Goal: Task Accomplishment & Management: Complete application form

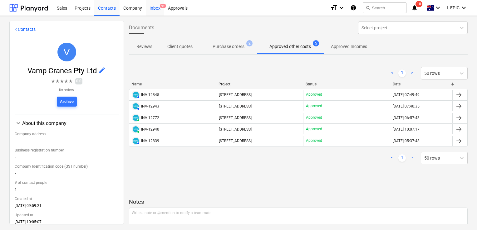
click at [155, 9] on div "Inbox 9+" at bounding box center [155, 8] width 18 height 16
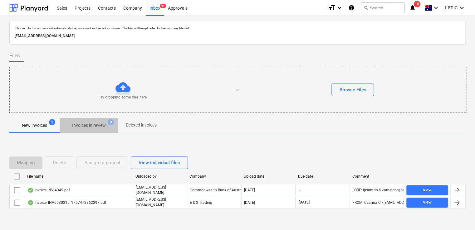
click at [85, 126] on p "Invoices in review" at bounding box center [89, 125] width 34 height 7
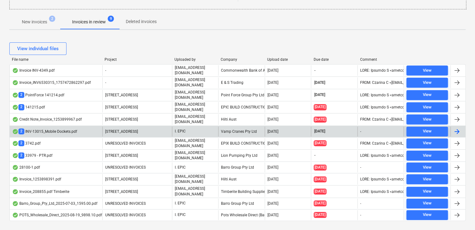
scroll to position [109, 0]
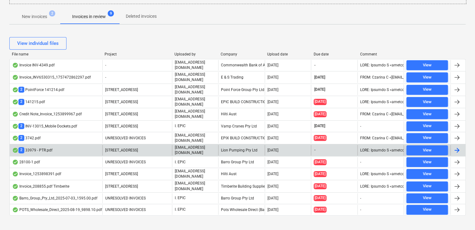
click at [68, 145] on div "2 33979 - PTR.pdf" at bounding box center [56, 150] width 93 height 11
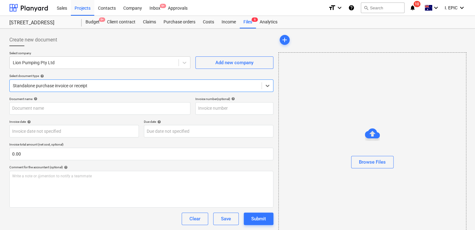
type input "33979"
type input "[DATE]"
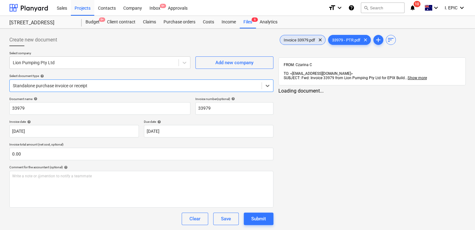
click at [297, 41] on span "Invoice 33979.pdf" at bounding box center [299, 40] width 39 height 5
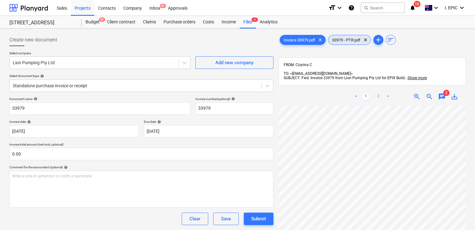
click at [360, 38] on span "33979 - PTR.pdf" at bounding box center [346, 40] width 36 height 5
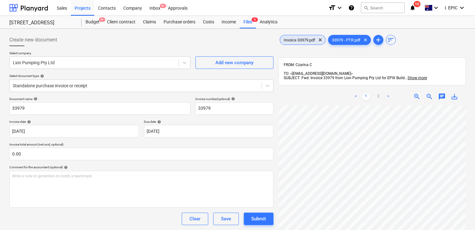
click at [297, 39] on span "Invoice 33979.pdf" at bounding box center [299, 40] width 39 height 5
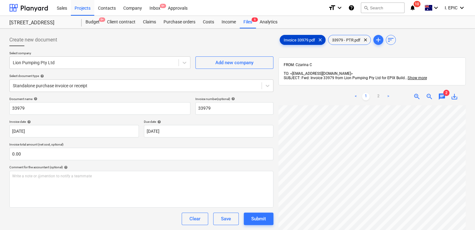
scroll to position [120, 0]
click at [438, 93] on span "chat" at bounding box center [441, 96] width 7 height 7
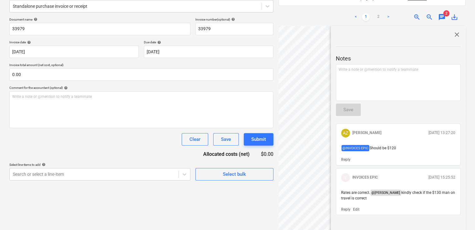
scroll to position [94, 0]
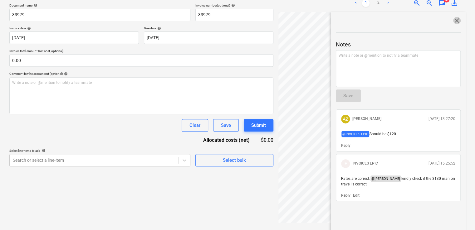
click at [453, 17] on span "close" at bounding box center [456, 20] width 7 height 7
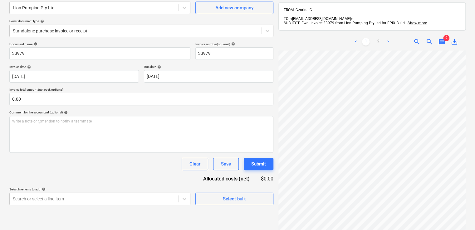
scroll to position [0, 0]
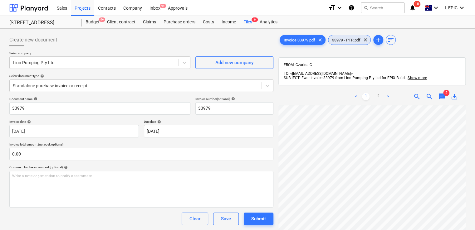
click at [337, 41] on span "33979 - PTR.pdf" at bounding box center [346, 40] width 36 height 5
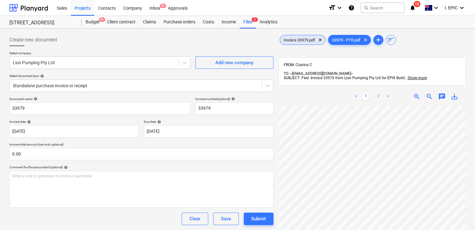
click at [307, 38] on span "Invoice 33979.pdf" at bounding box center [299, 40] width 39 height 5
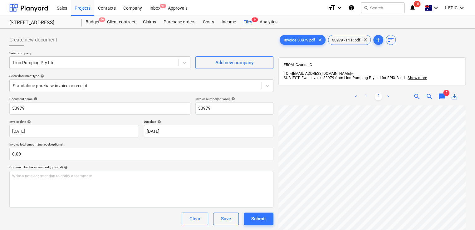
click at [369, 93] on link "1" at bounding box center [365, 96] width 7 height 7
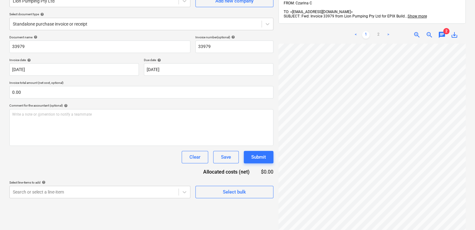
scroll to position [62, 0]
click at [440, 31] on span "chat" at bounding box center [441, 34] width 7 height 7
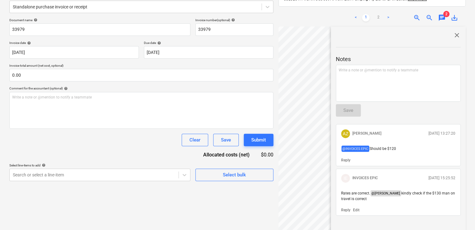
scroll to position [94, 0]
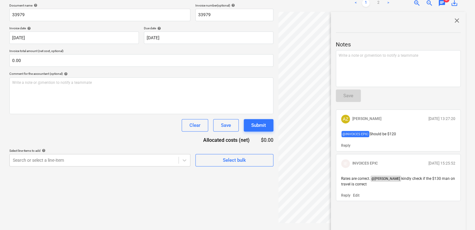
click at [455, 17] on span "close" at bounding box center [456, 20] width 7 height 7
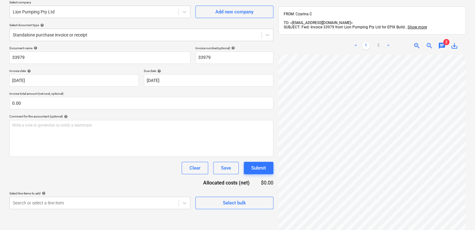
scroll to position [0, 0]
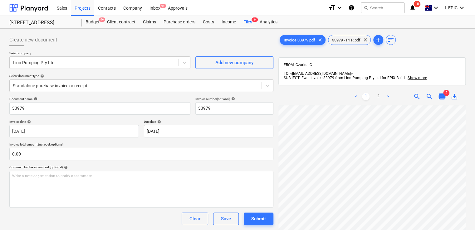
click at [440, 93] on span "chat" at bounding box center [441, 96] width 7 height 7
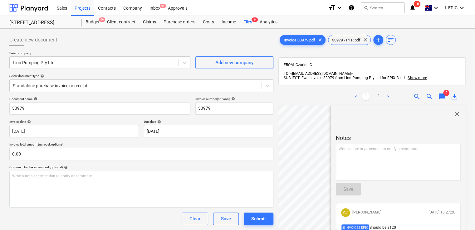
click at [454, 111] on span "close" at bounding box center [456, 114] width 7 height 7
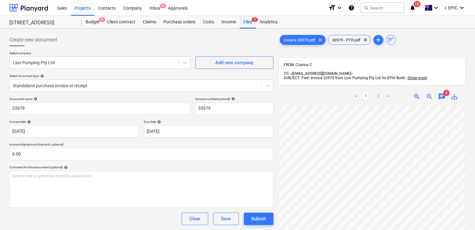
click at [246, 22] on div "Files 6" at bounding box center [248, 22] width 16 height 12
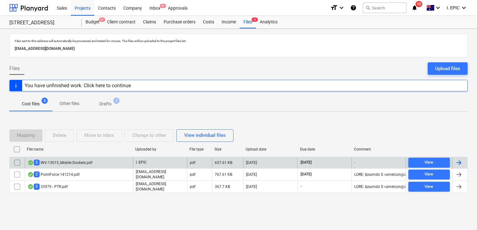
click at [109, 163] on div "2 INV-13015_Mobile Dockets.pdf" at bounding box center [79, 163] width 108 height 10
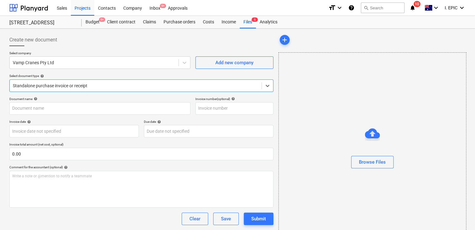
type input "INV-13015"
type input "[DATE]"
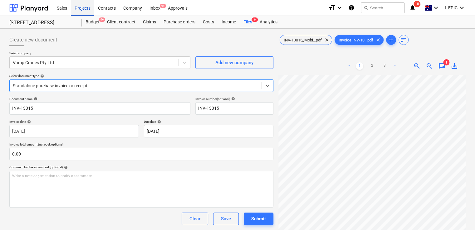
click at [79, 9] on div "Projects" at bounding box center [82, 8] width 23 height 16
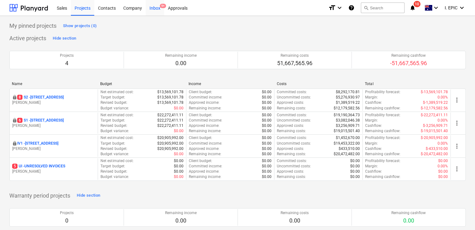
click at [157, 8] on div "Inbox 9+" at bounding box center [155, 8] width 18 height 16
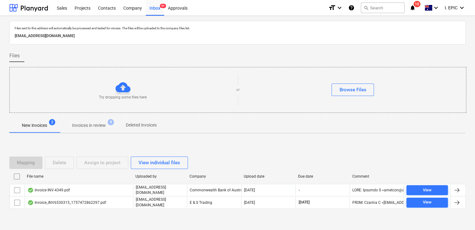
click at [91, 124] on p "Invoices in review" at bounding box center [89, 125] width 34 height 7
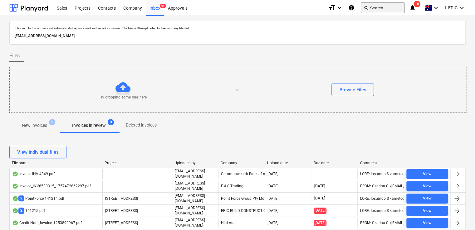
click at [388, 7] on button "search Search" at bounding box center [383, 7] width 44 height 11
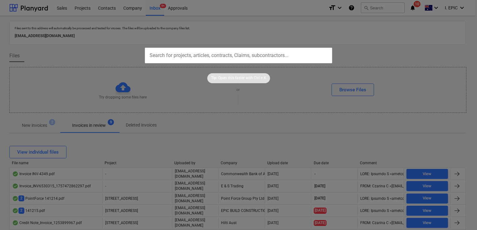
click at [173, 58] on input "text" at bounding box center [238, 56] width 187 height 16
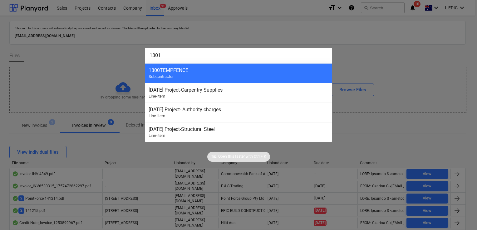
type input "13014"
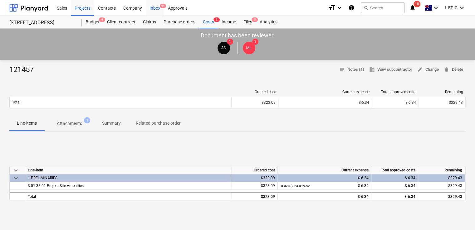
click at [152, 12] on div "Inbox 9+" at bounding box center [155, 8] width 18 height 16
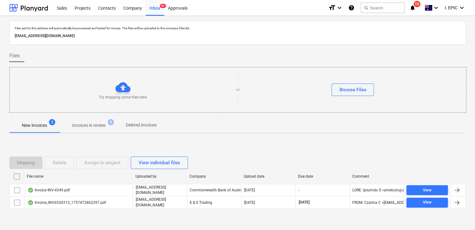
click at [90, 125] on p "Invoices in review" at bounding box center [89, 125] width 34 height 7
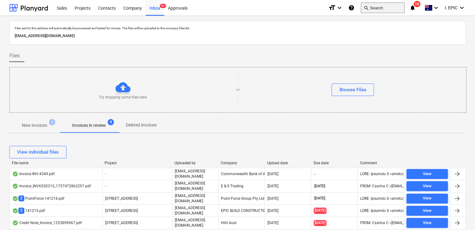
click at [374, 10] on button "search Search" at bounding box center [383, 7] width 44 height 11
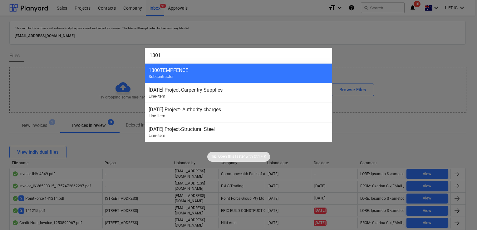
type input "13015"
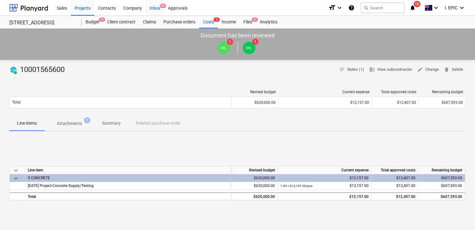
click at [154, 7] on div "Inbox 9+" at bounding box center [155, 8] width 18 height 16
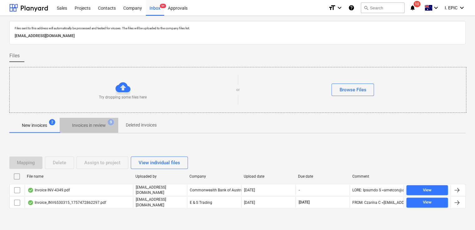
click at [96, 128] on p "Invoices in review" at bounding box center [89, 125] width 34 height 7
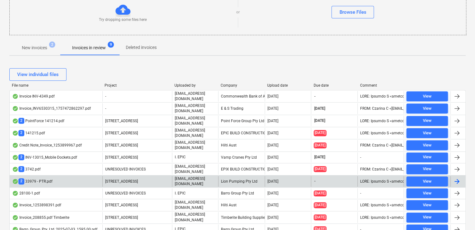
scroll to position [109, 0]
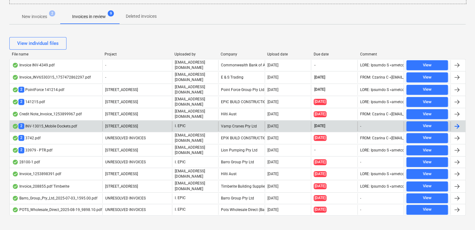
click at [60, 124] on div "2 INV-13015_Mobile Dockets.pdf" at bounding box center [44, 126] width 65 height 6
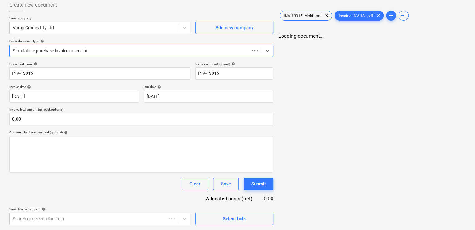
scroll to position [35, 0]
click at [447, 42] on div "chat" at bounding box center [442, 41] width 12 height 7
click at [441, 42] on span "chat" at bounding box center [441, 41] width 7 height 7
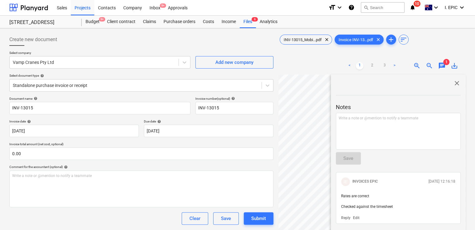
scroll to position [0, 0]
click at [313, 40] on span "INV-13015_Mobi...pdf" at bounding box center [303, 40] width 46 height 5
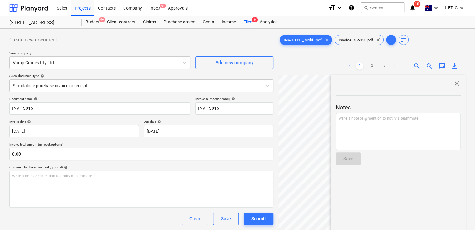
click at [350, 34] on div "INV-13015_Mobi...pdf clear Invoice INV-13...pdf clear add sort" at bounding box center [371, 40] width 187 height 12
click at [350, 35] on div "Invoice INV-13...pdf clear" at bounding box center [359, 40] width 49 height 10
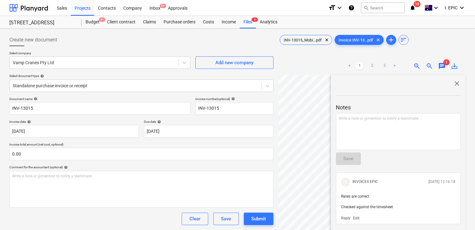
click at [455, 83] on span "close" at bounding box center [456, 83] width 7 height 7
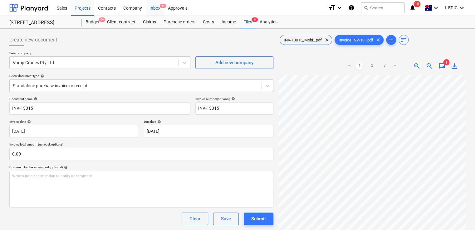
click at [161, 8] on span "9+" at bounding box center [163, 6] width 6 height 4
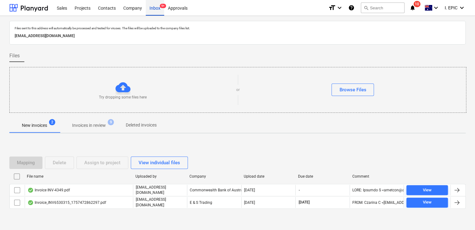
click at [157, 7] on div "Inbox 9+" at bounding box center [155, 8] width 18 height 16
click at [95, 130] on span "Invoices in review 9" at bounding box center [89, 125] width 59 height 11
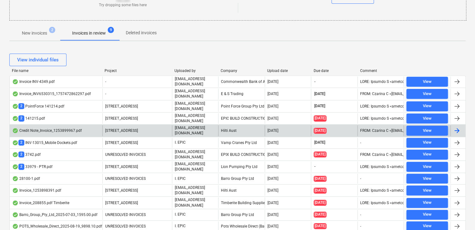
scroll to position [94, 0]
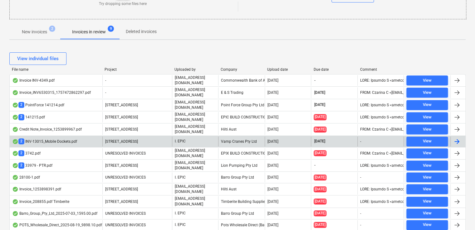
click at [80, 141] on div "2 INV-13015_Mobile Dockets.pdf" at bounding box center [56, 142] width 93 height 10
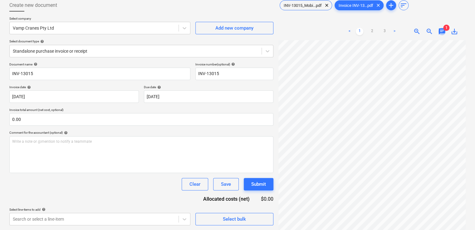
click at [441, 32] on span "chat" at bounding box center [441, 31] width 7 height 7
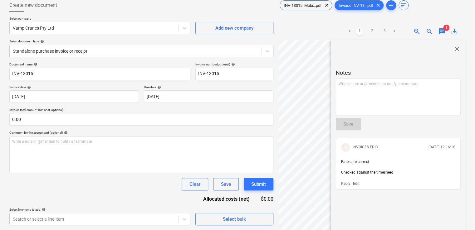
click at [453, 51] on span "close" at bounding box center [456, 48] width 7 height 7
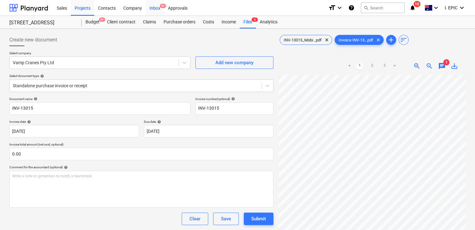
click at [152, 11] on div "Inbox 9+" at bounding box center [155, 8] width 18 height 16
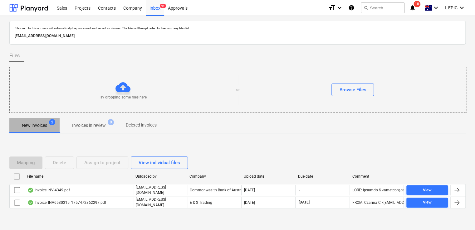
click at [29, 124] on p "New invoices" at bounding box center [34, 125] width 25 height 7
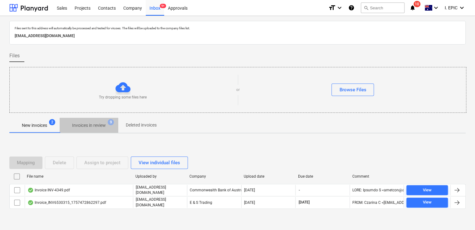
click at [92, 122] on span "Invoices in review 9" at bounding box center [89, 125] width 59 height 11
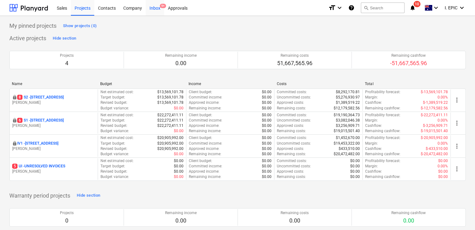
click at [160, 10] on div "Inbox 9+" at bounding box center [155, 8] width 18 height 16
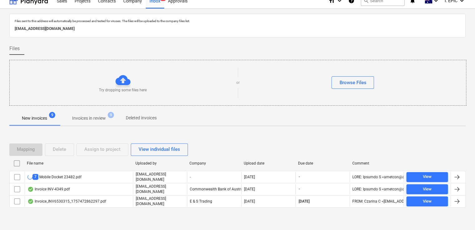
scroll to position [11, 0]
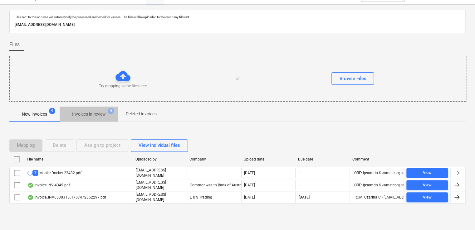
click at [79, 117] on p "Invoices in review" at bounding box center [89, 114] width 34 height 7
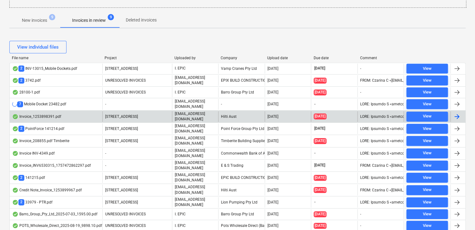
scroll to position [121, 0]
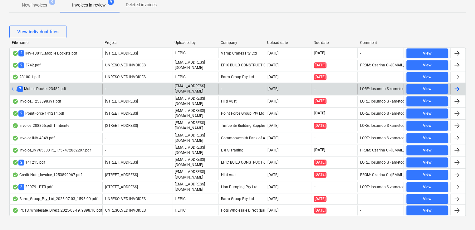
click at [78, 91] on div "7 Mobile Docket 23482.pdf" at bounding box center [56, 89] width 93 height 11
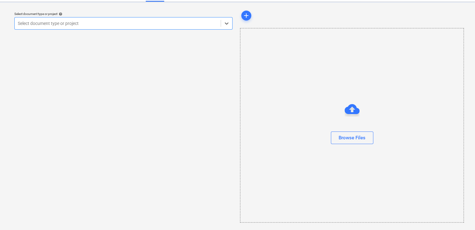
scroll to position [14, 0]
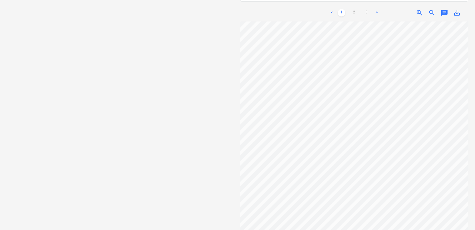
scroll to position [26, 0]
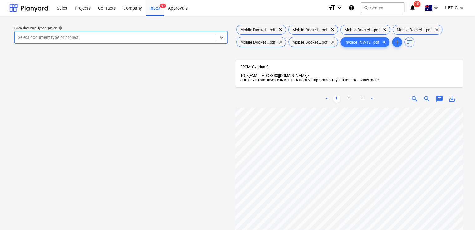
click at [442, 96] on span "chat" at bounding box center [439, 98] width 7 height 7
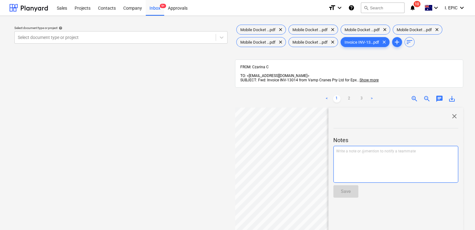
click at [373, 155] on div "Write a note or @mention to notify a teammate ﻿" at bounding box center [395, 164] width 125 height 37
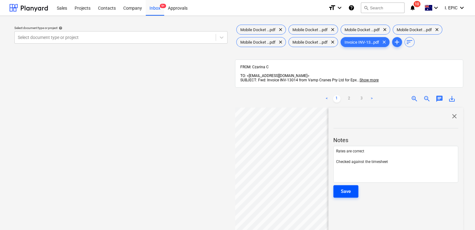
click at [356, 186] on button "Save" at bounding box center [345, 191] width 25 height 12
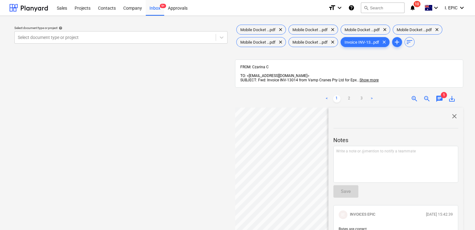
click at [451, 114] on span "close" at bounding box center [454, 116] width 7 height 7
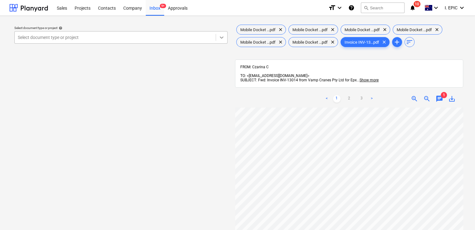
click at [220, 41] on div at bounding box center [221, 37] width 11 height 11
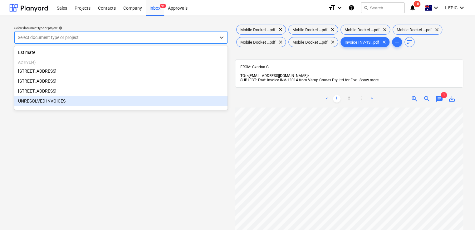
scroll to position [62, 0]
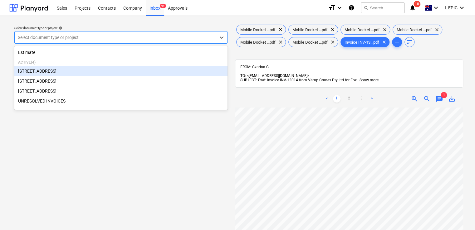
click at [69, 76] on div "[STREET_ADDRESS]" at bounding box center [120, 71] width 213 height 10
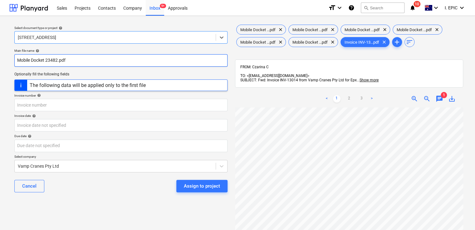
click at [19, 61] on input "Mobile Docket 23482.pdf" at bounding box center [120, 60] width 213 height 12
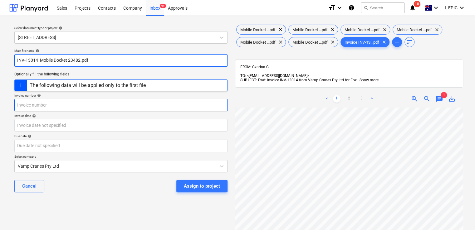
type input "INV-13014_Mobile Docket 23482.pdf"
click at [52, 104] on input "text" at bounding box center [120, 105] width 213 height 12
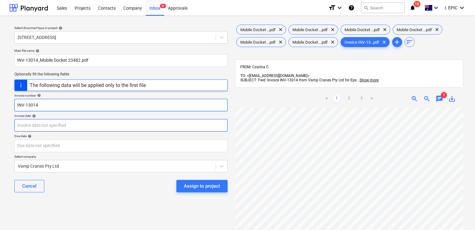
type input "INV-13014"
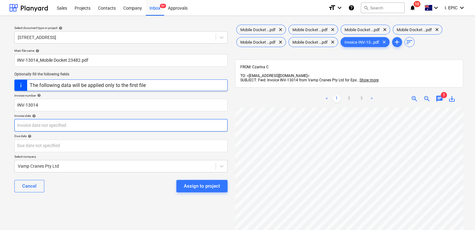
click at [91, 125] on body "Sales Projects Contacts Company Inbox 9+ Approvals format_size keyboard_arrow_d…" at bounding box center [237, 115] width 475 height 230
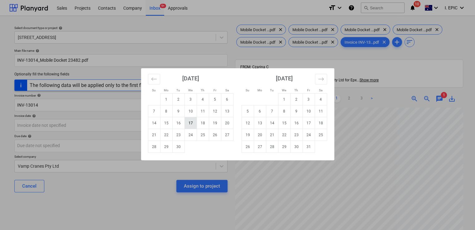
click at [194, 122] on td "17" at bounding box center [190, 123] width 12 height 12
type input "17 Sep 2025"
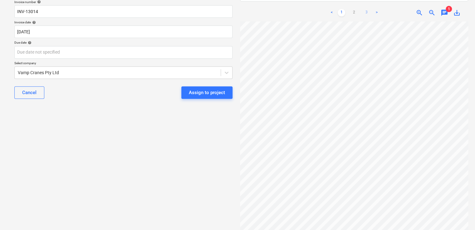
click at [367, 9] on link "3" at bounding box center [366, 12] width 7 height 7
click at [354, 9] on link "2" at bounding box center [353, 12] width 7 height 7
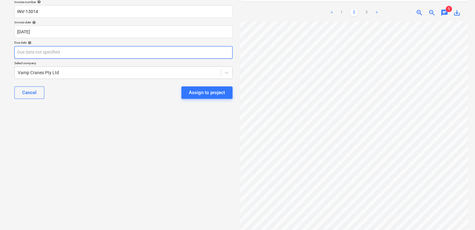
click at [37, 53] on body "Sales Projects Contacts Company Inbox 9+ Approvals format_size keyboard_arrow_d…" at bounding box center [237, 21] width 475 height 230
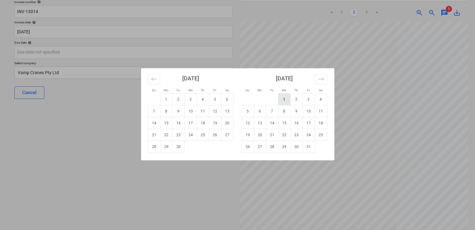
click at [281, 101] on td "1" at bounding box center [284, 100] width 12 height 12
type input "[DATE]"
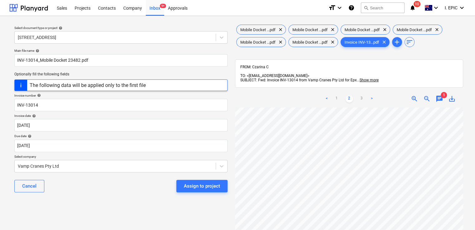
scroll to position [57, 0]
click at [337, 95] on link "1" at bounding box center [336, 98] width 7 height 7
click at [194, 190] on button "Assign to project" at bounding box center [201, 186] width 51 height 12
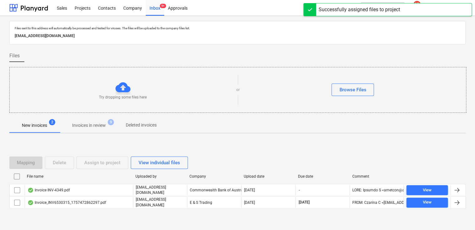
click at [91, 128] on p "Invoices in review" at bounding box center [89, 125] width 34 height 7
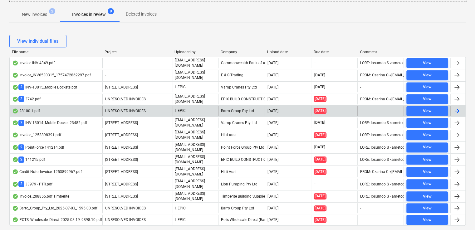
scroll to position [121, 0]
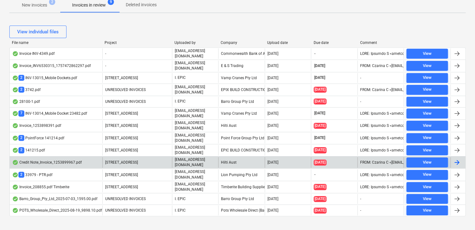
click at [80, 160] on div "Credit Note_Invoice_1253899967.pdf" at bounding box center [47, 162] width 70 height 5
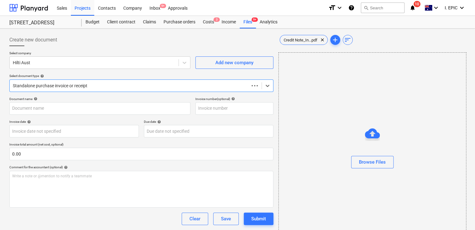
type input "1253899967"
type input "16 Sep 2025"
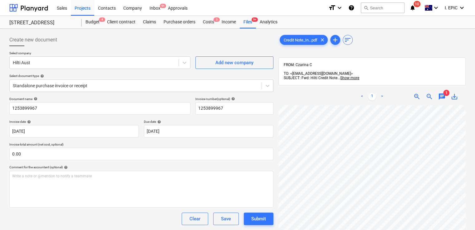
click at [446, 90] on span "1" at bounding box center [446, 93] width 6 height 6
click at [443, 94] on span "chat" at bounding box center [441, 96] width 7 height 7
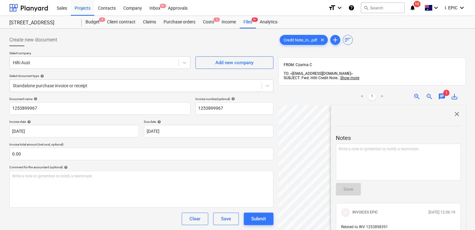
click at [455, 111] on span "close" at bounding box center [456, 114] width 7 height 7
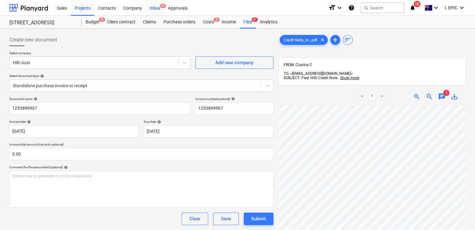
click at [158, 5] on div "Inbox 9+" at bounding box center [155, 8] width 18 height 16
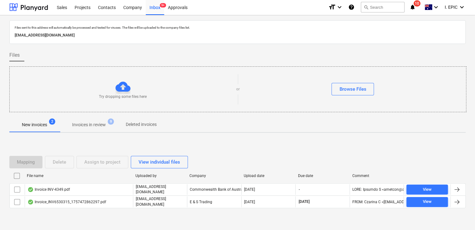
scroll to position [11, 0]
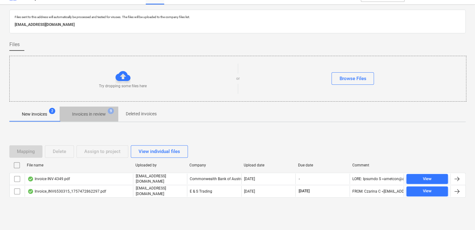
click at [95, 113] on p "Invoices in review" at bounding box center [89, 114] width 34 height 7
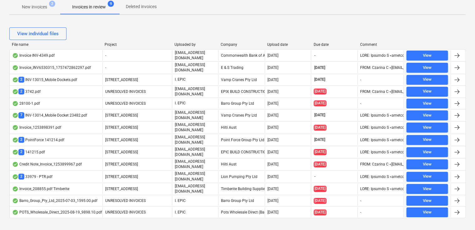
scroll to position [121, 0]
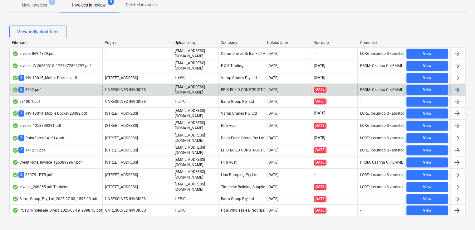
click at [77, 87] on div "2 3742.pdf" at bounding box center [56, 90] width 93 height 11
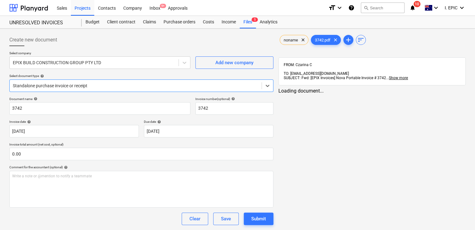
type input "3742"
type input "29 Aug 2025"
type input "28 Sep 2025"
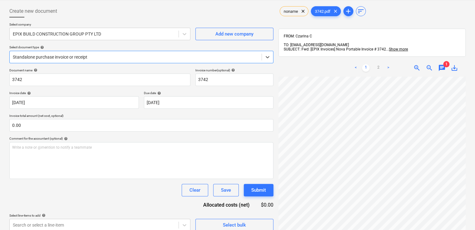
scroll to position [62, 0]
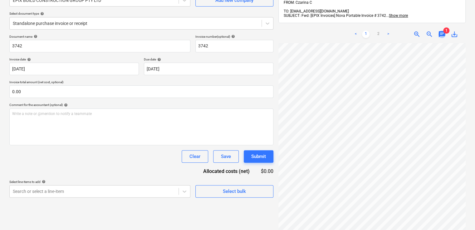
click at [442, 31] on span "chat" at bounding box center [441, 34] width 7 height 7
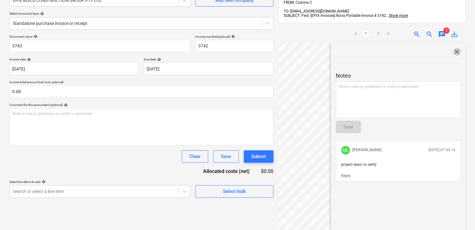
click at [456, 48] on span "close" at bounding box center [456, 51] width 7 height 7
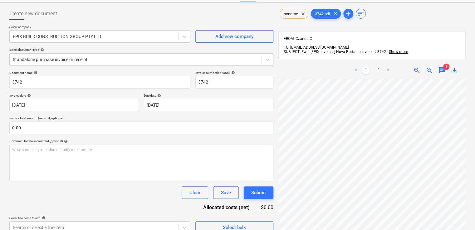
scroll to position [0, 0]
click at [381, 67] on link "2" at bounding box center [378, 70] width 7 height 7
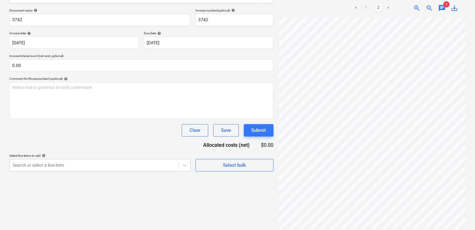
click at [364, 4] on link "1" at bounding box center [365, 7] width 7 height 7
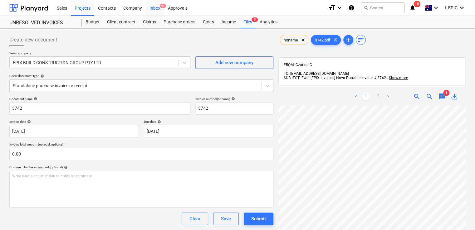
click at [160, 4] on div "Inbox 9+" at bounding box center [155, 8] width 18 height 16
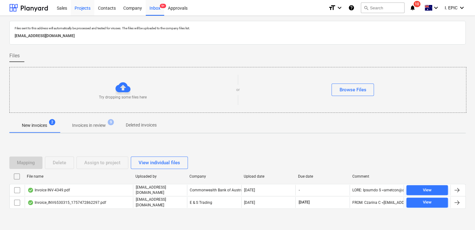
click at [80, 6] on div "Projects" at bounding box center [82, 8] width 23 height 16
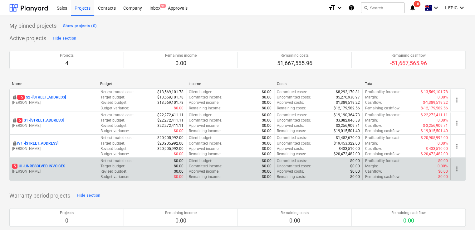
click at [55, 165] on p "5 UI - UNRESOLVED INVOICES" at bounding box center [38, 166] width 53 height 5
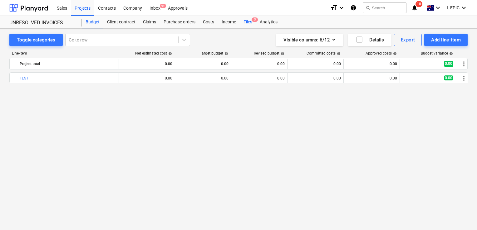
click at [249, 22] on div "Files 5" at bounding box center [248, 22] width 16 height 12
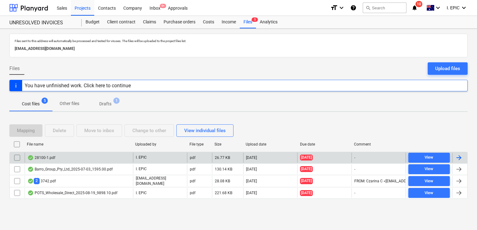
click at [89, 160] on div "28100-1.pdf" at bounding box center [79, 158] width 108 height 10
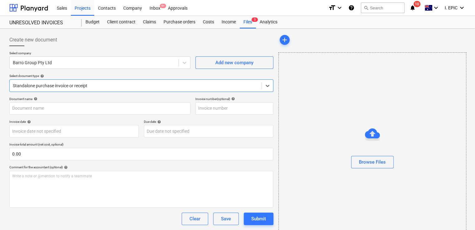
type input "51023047367"
type input "01 Aug 2025"
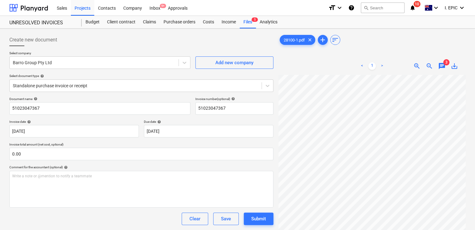
click at [251, 25] on div "Files 5" at bounding box center [248, 22] width 16 height 12
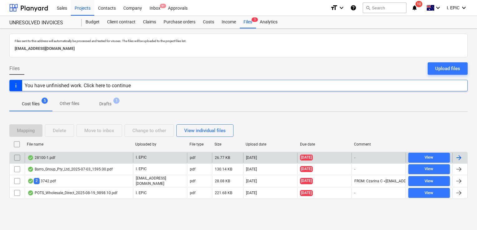
click at [76, 161] on div "28100-1.pdf" at bounding box center [79, 158] width 108 height 10
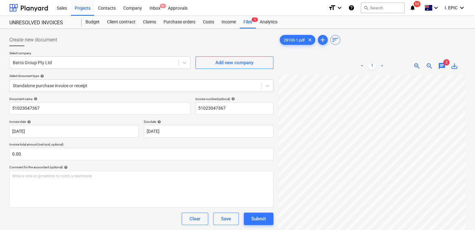
click at [303, 68] on div "< 1 > zoom_in zoom_out chat 3 save_alt" at bounding box center [371, 65] width 187 height 17
click at [322, 73] on div "< 1 > zoom_in zoom_out chat 3 save_alt" at bounding box center [371, 65] width 187 height 17
click at [443, 68] on span "chat" at bounding box center [441, 65] width 7 height 7
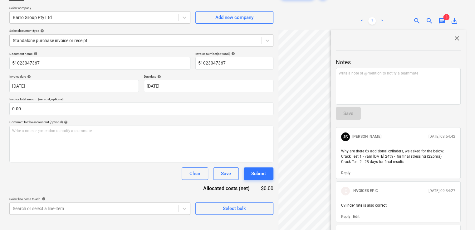
scroll to position [31, 0]
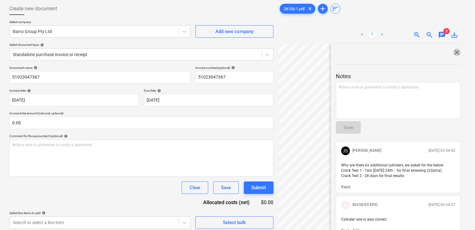
click at [456, 51] on span "close" at bounding box center [456, 52] width 7 height 7
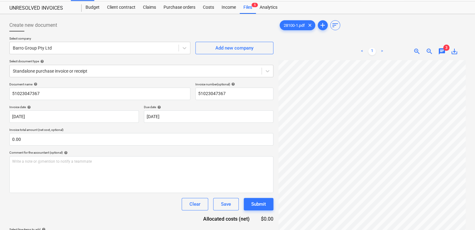
scroll to position [0, 0]
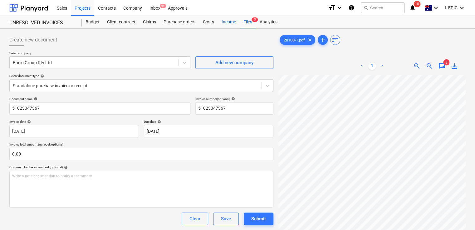
drag, startPoint x: 245, startPoint y: 23, endPoint x: 233, endPoint y: 23, distance: 12.8
click at [245, 23] on div "Files 5" at bounding box center [248, 22] width 16 height 12
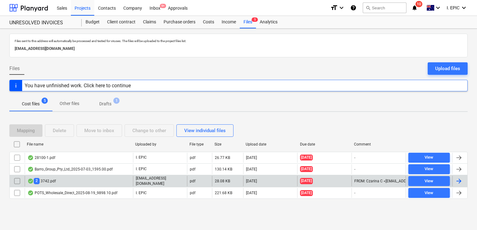
click at [100, 179] on div "2 3742.pdf" at bounding box center [79, 181] width 108 height 11
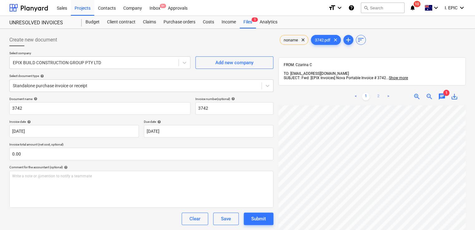
click at [379, 93] on link "2" at bounding box center [378, 96] width 7 height 7
click at [367, 93] on link "1" at bounding box center [365, 96] width 7 height 7
click at [245, 22] on div "Files 5" at bounding box center [248, 22] width 16 height 12
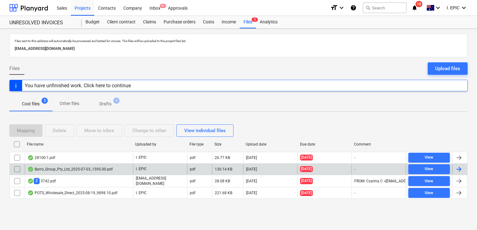
click at [97, 169] on div "Barro_Group_Pty_Ltd_2025-07-03_1595.00.pdf" at bounding box center [69, 169] width 85 height 5
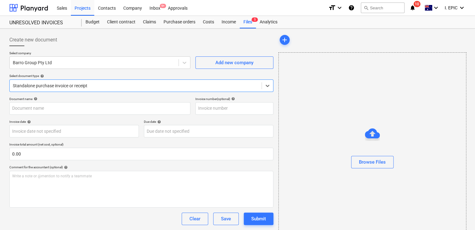
type input "51023047174"
type input "03 Jul 2025"
type input "02 Aug 2025"
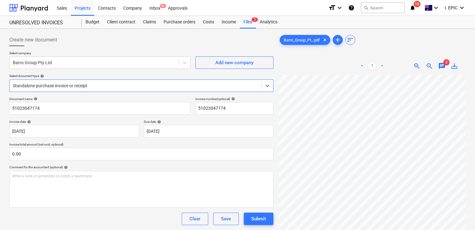
click at [442, 66] on span "chat" at bounding box center [441, 65] width 7 height 7
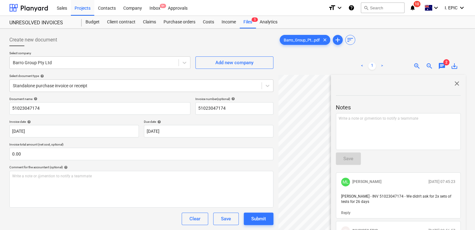
click at [454, 86] on span "close" at bounding box center [456, 83] width 7 height 7
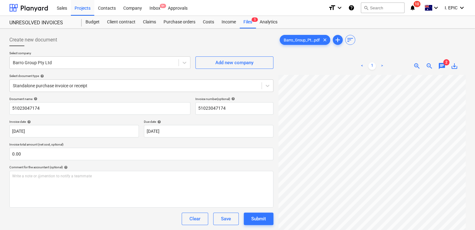
drag, startPoint x: 243, startPoint y: 25, endPoint x: 236, endPoint y: 28, distance: 7.7
click at [243, 25] on div "Files 5" at bounding box center [248, 22] width 16 height 12
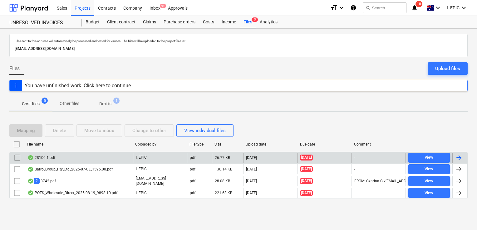
click at [73, 159] on div "28100-1.pdf" at bounding box center [79, 158] width 108 height 10
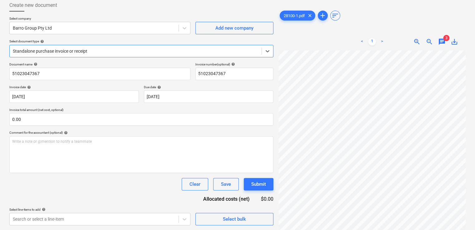
click at [442, 41] on span "chat" at bounding box center [441, 41] width 7 height 7
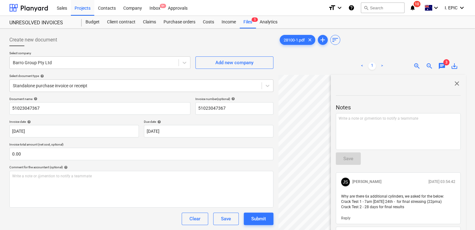
click at [455, 82] on span "close" at bounding box center [456, 83] width 7 height 7
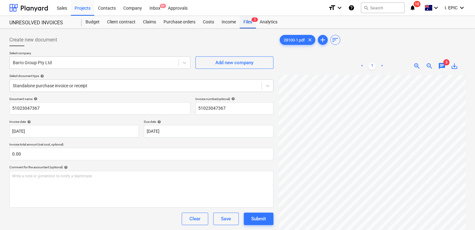
click at [247, 25] on div "Files 5" at bounding box center [248, 22] width 16 height 12
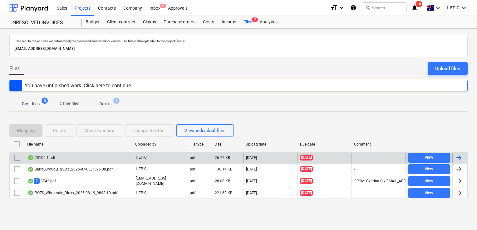
click at [70, 156] on div "28100-1.pdf" at bounding box center [79, 158] width 108 height 10
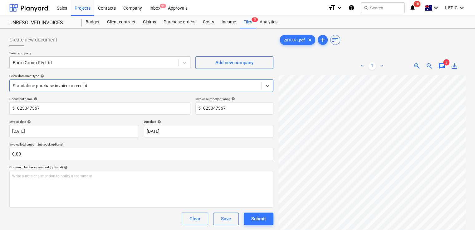
scroll to position [26, 0]
click at [246, 23] on div "Files 5" at bounding box center [248, 22] width 16 height 12
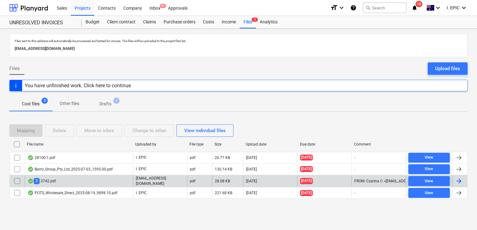
click at [54, 181] on div "2 3742.pdf" at bounding box center [41, 181] width 28 height 6
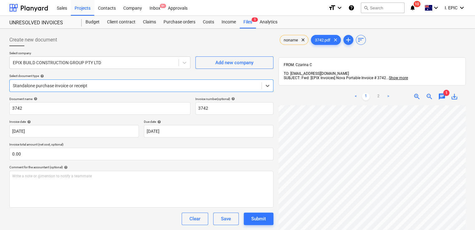
scroll to position [120, 0]
click at [453, 96] on span "save_alt" at bounding box center [454, 96] width 7 height 7
